Goal: Check status: Check status

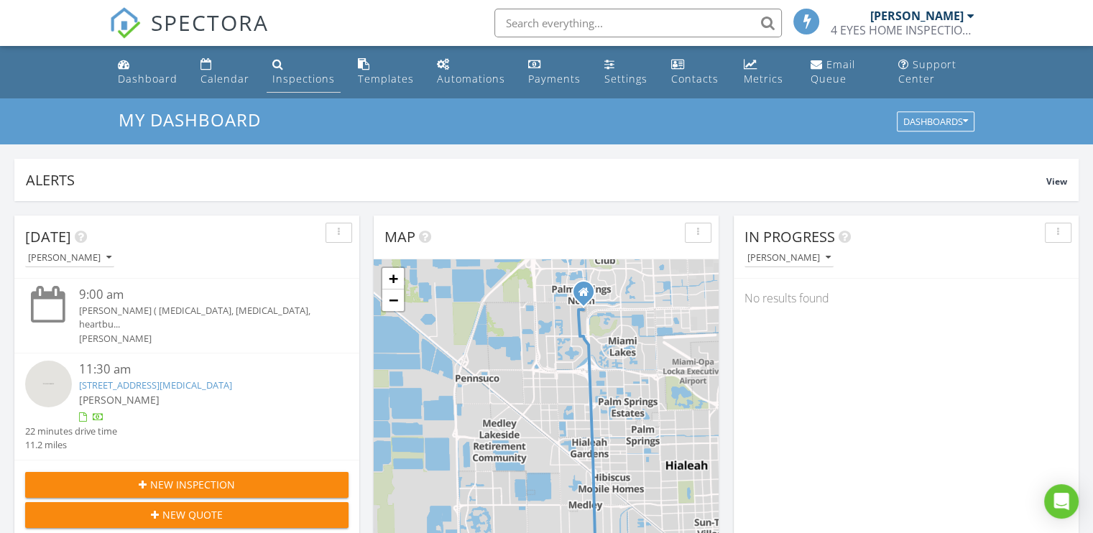
click at [293, 77] on div "Inspections" at bounding box center [303, 79] width 63 height 14
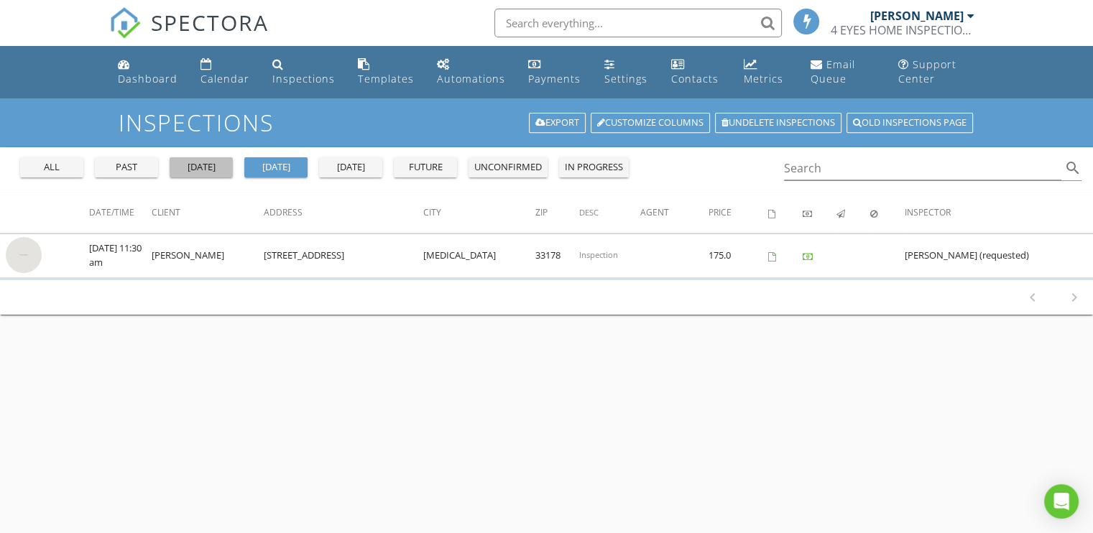
click at [196, 176] on button "yesterday" at bounding box center [201, 167] width 63 height 20
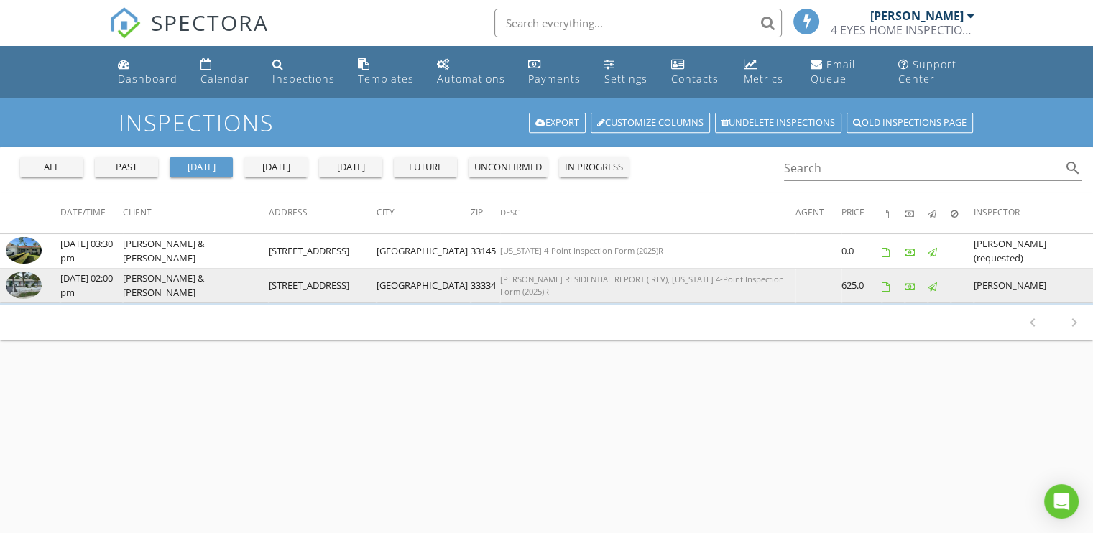
click at [36, 284] on img at bounding box center [24, 285] width 36 height 27
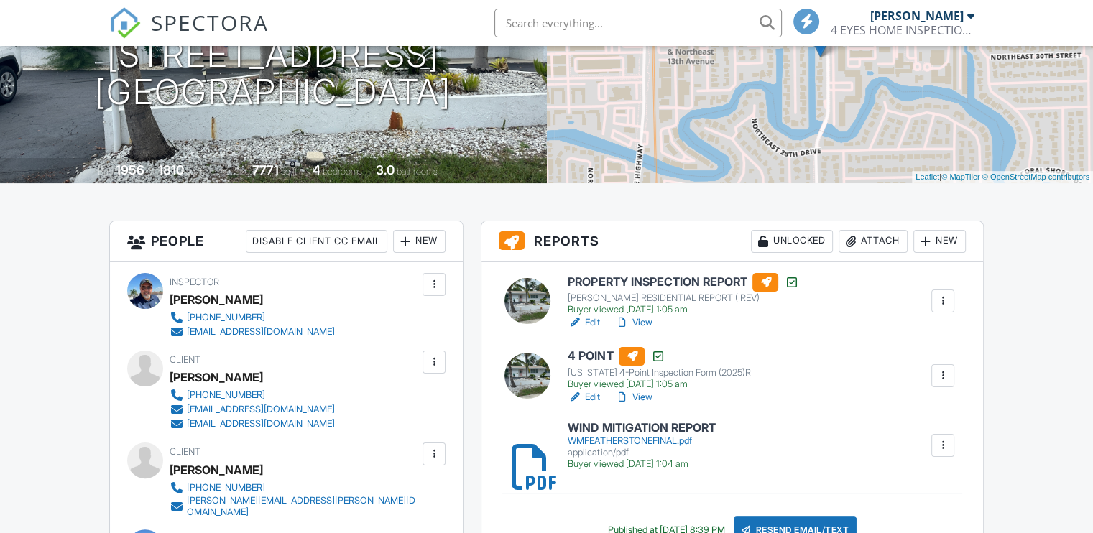
scroll to position [216, 0]
click at [647, 323] on link "View" at bounding box center [632, 322] width 37 height 14
